Goal: Task Accomplishment & Management: Manage account settings

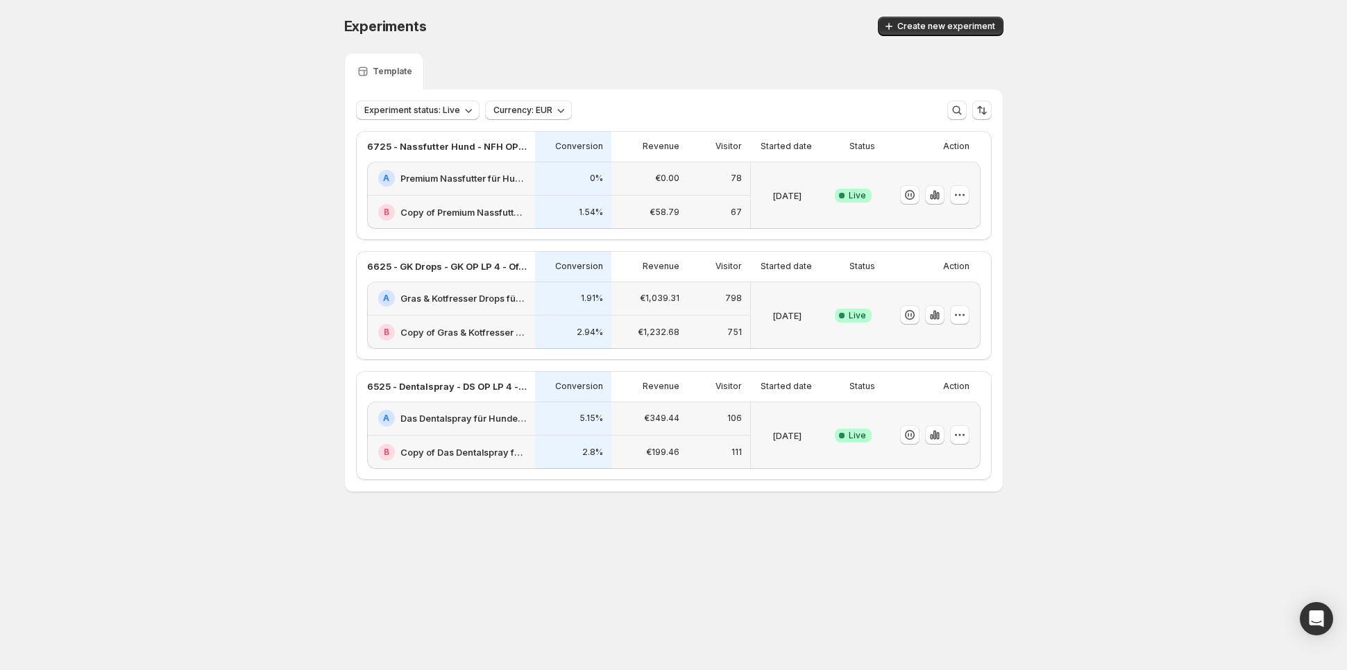
click at [632, 178] on div "€0.00" at bounding box center [650, 178] width 60 height 17
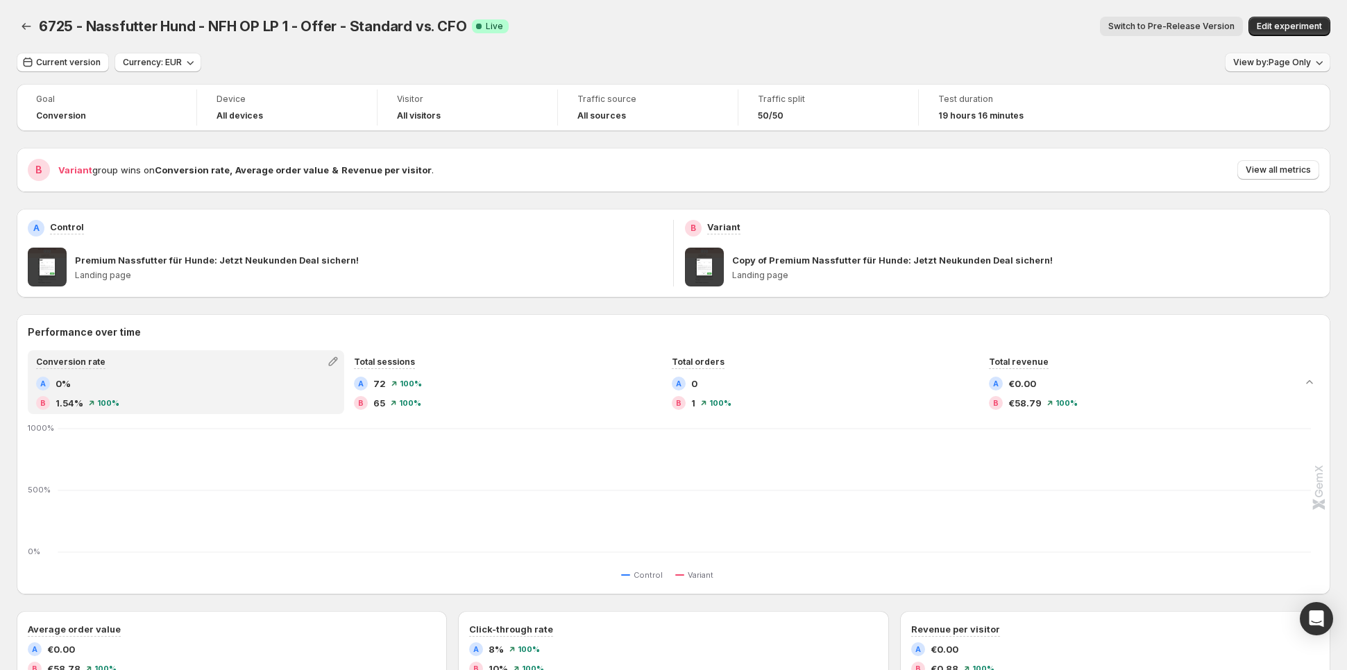
click at [1275, 62] on span "View by: Page Only" at bounding box center [1272, 62] width 78 height 11
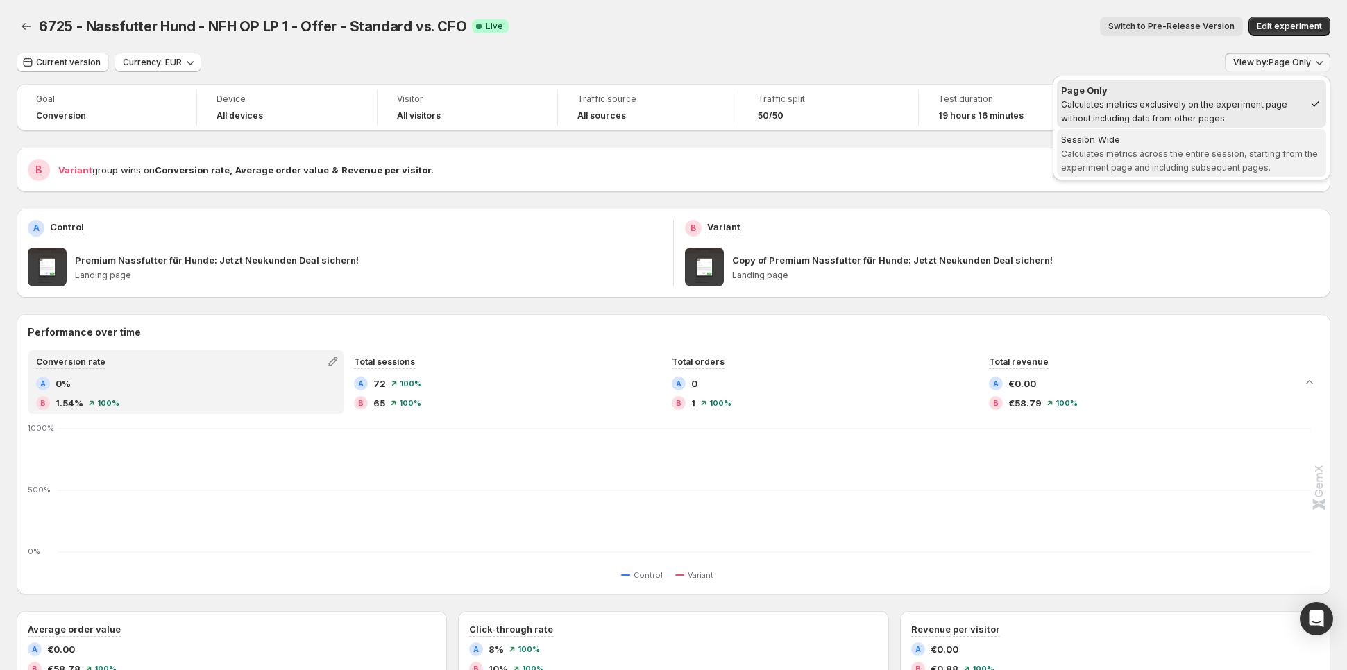
click at [1202, 144] on div "Session Wide" at bounding box center [1191, 140] width 261 height 14
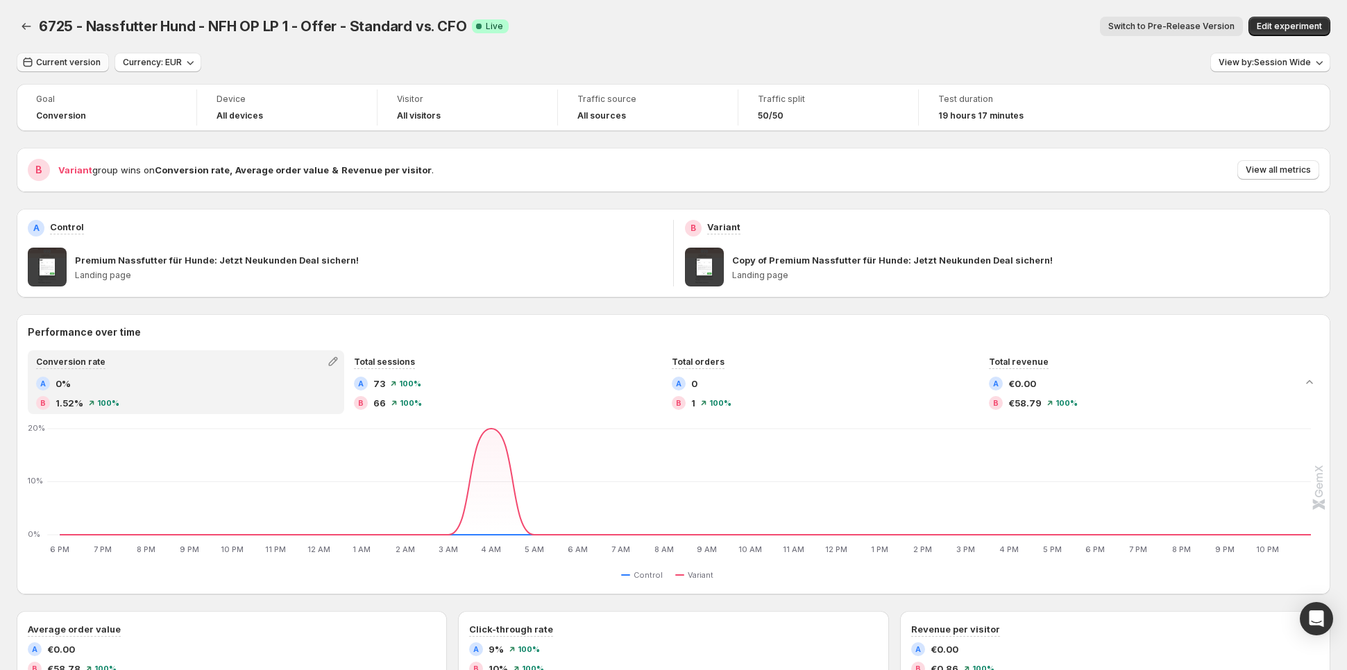
click at [78, 55] on button "Current version" at bounding box center [63, 62] width 92 height 19
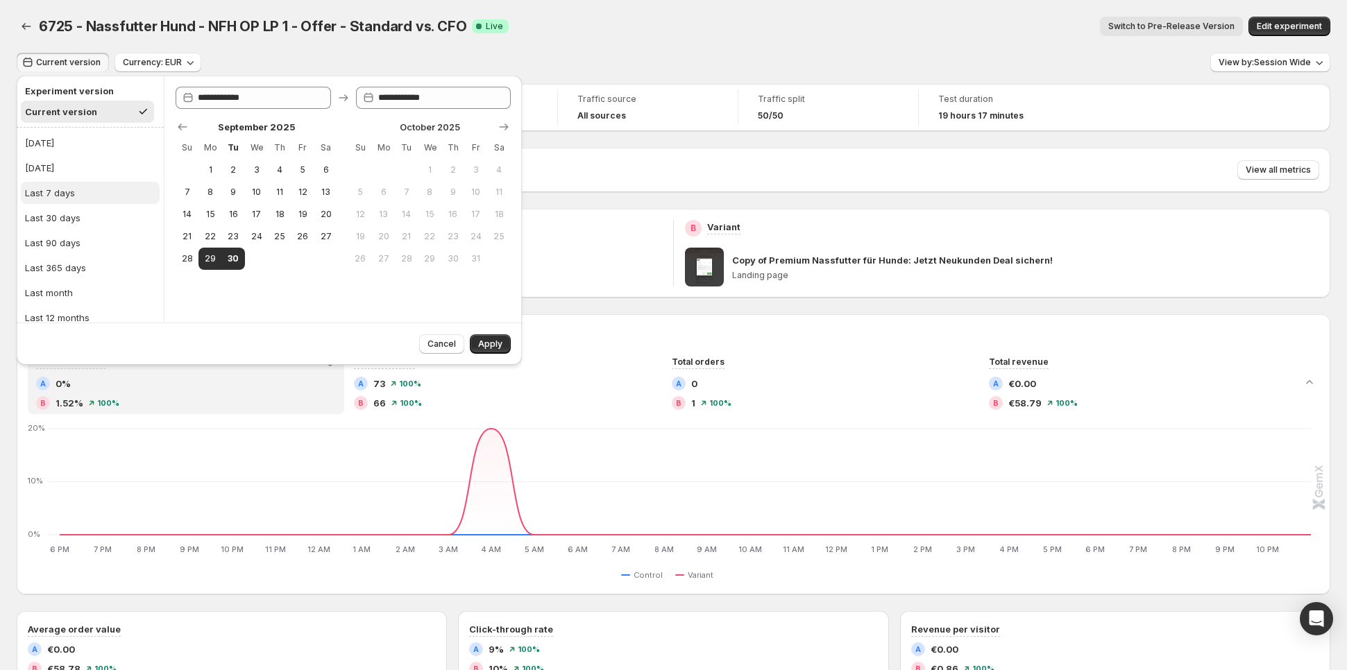
click at [69, 186] on div "Last 7 days" at bounding box center [50, 193] width 50 height 14
type input "**********"
click at [504, 355] on div "Cancel Apply" at bounding box center [269, 344] width 505 height 42
click at [503, 350] on button "Apply" at bounding box center [490, 343] width 41 height 19
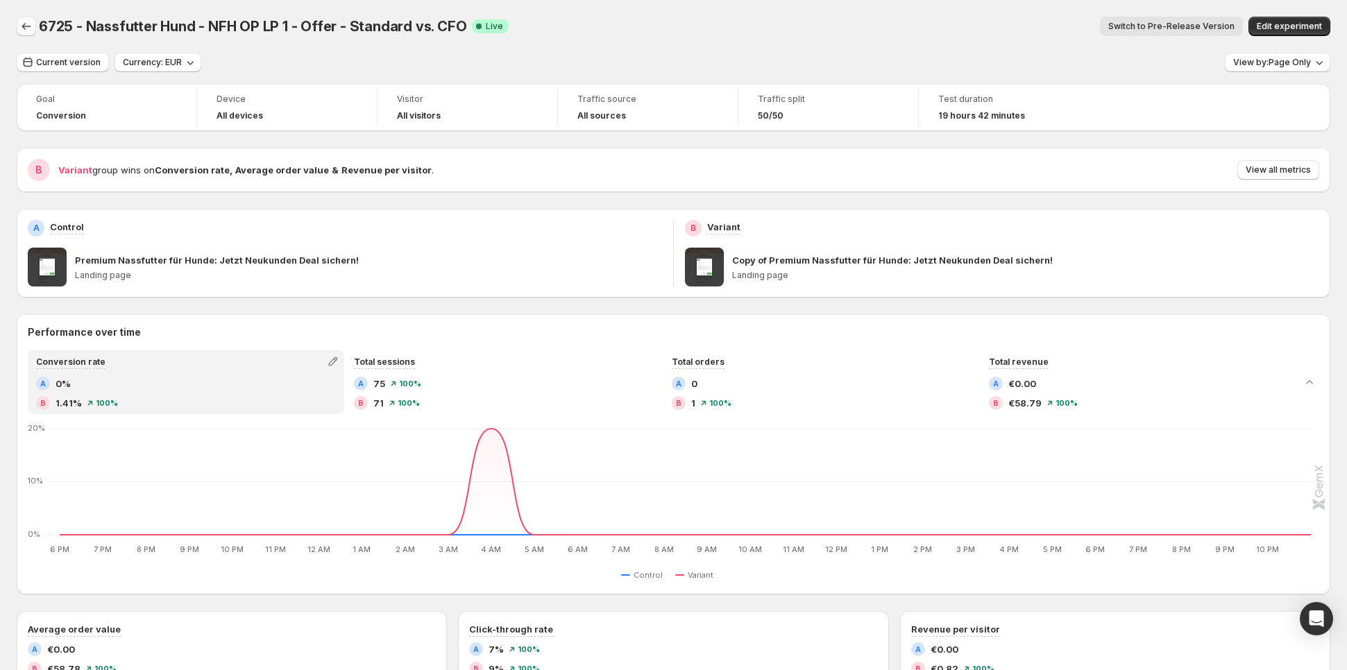
click at [25, 17] on button "Back" at bounding box center [26, 26] width 19 height 19
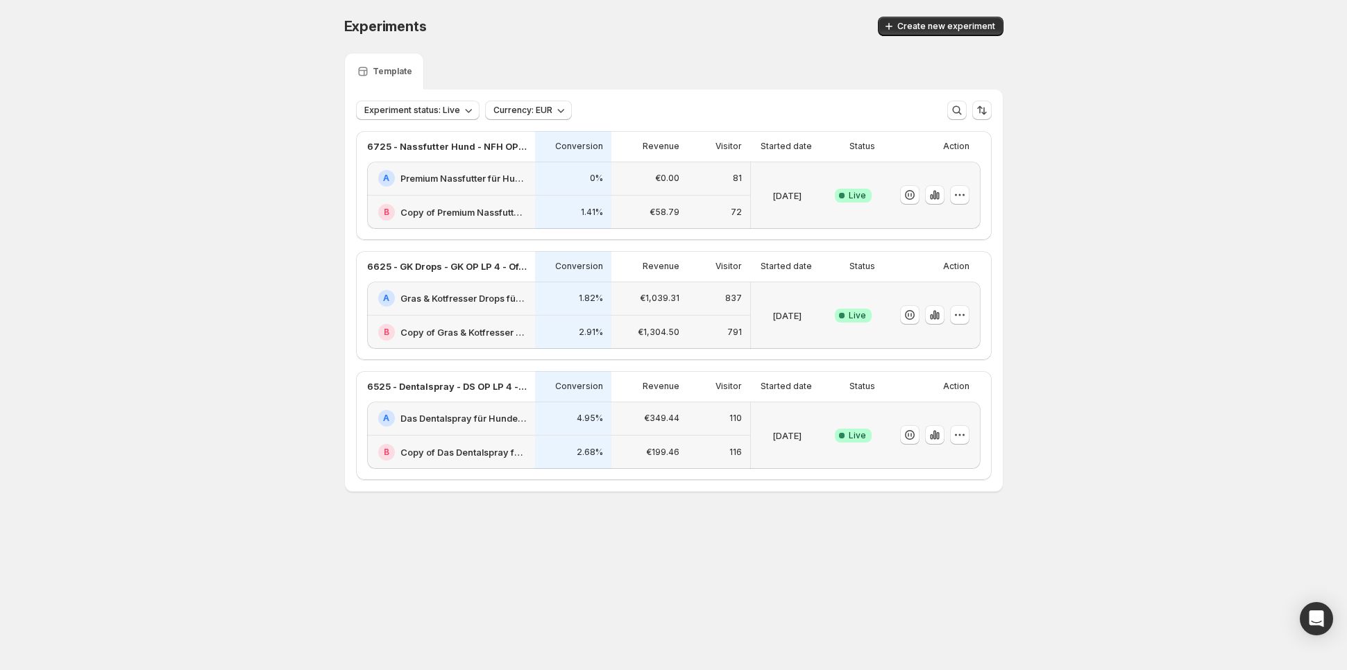
click at [504, 310] on div "A Gras & Kotfresser Drops für Hunde: Jetzt Neukunden Deal sichern!-v1" at bounding box center [451, 299] width 168 height 34
click at [489, 414] on h2 "Das Dentalspray für Hunde: Jetzt Neukunden Deal sichern!-v1" at bounding box center [463, 418] width 126 height 14
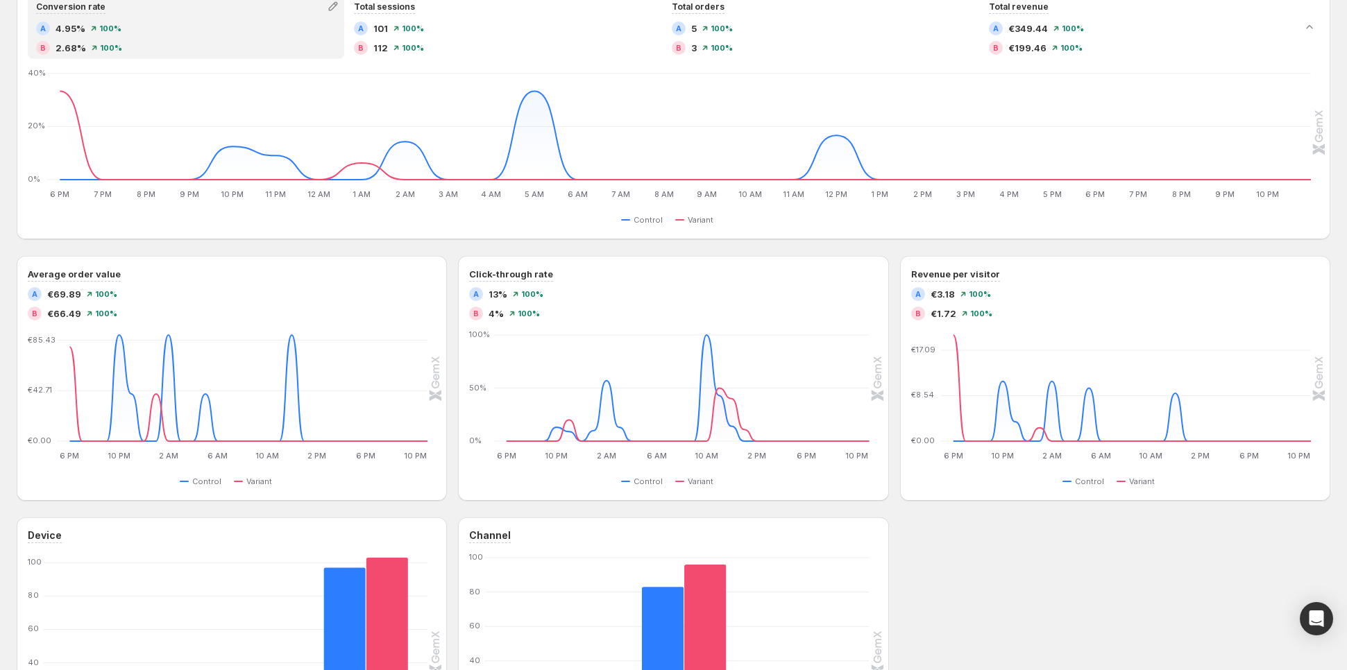
scroll to position [364, 0]
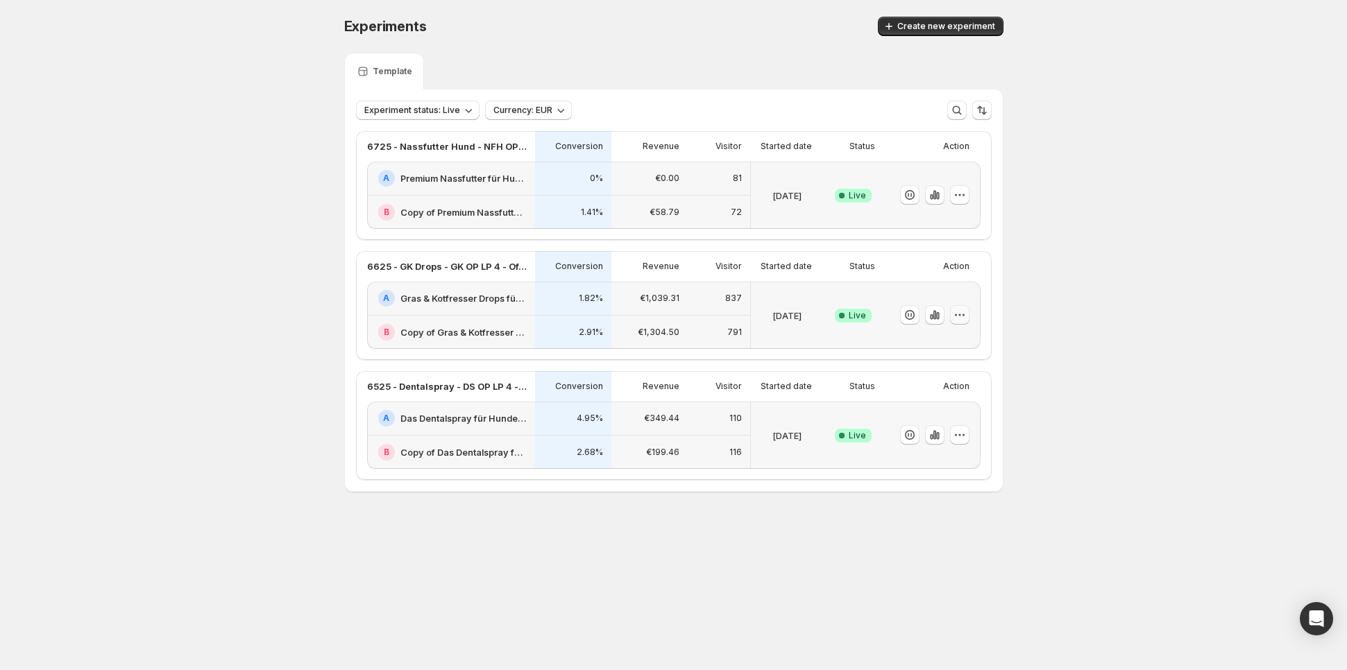
click at [956, 316] on icon "button" at bounding box center [960, 315] width 14 height 14
click at [953, 332] on button "Edit" at bounding box center [963, 343] width 171 height 22
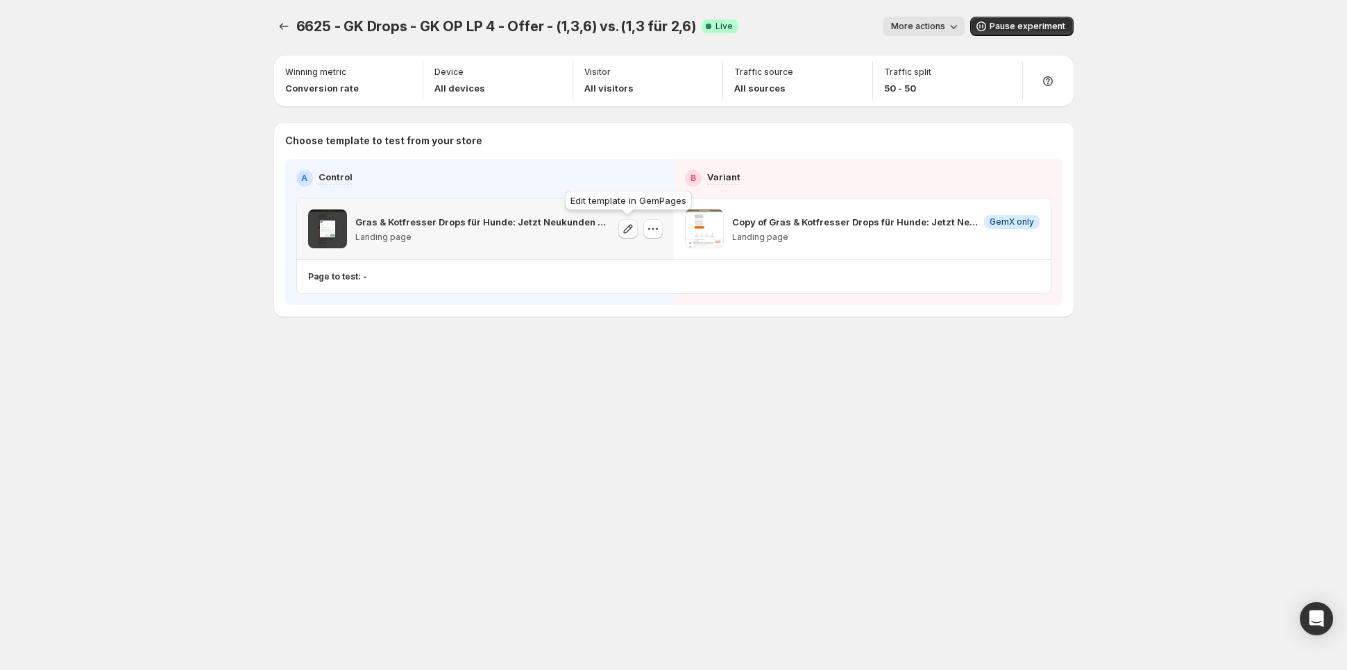
click at [624, 222] on icon "button" at bounding box center [628, 229] width 14 height 14
